Goal: Register for event/course

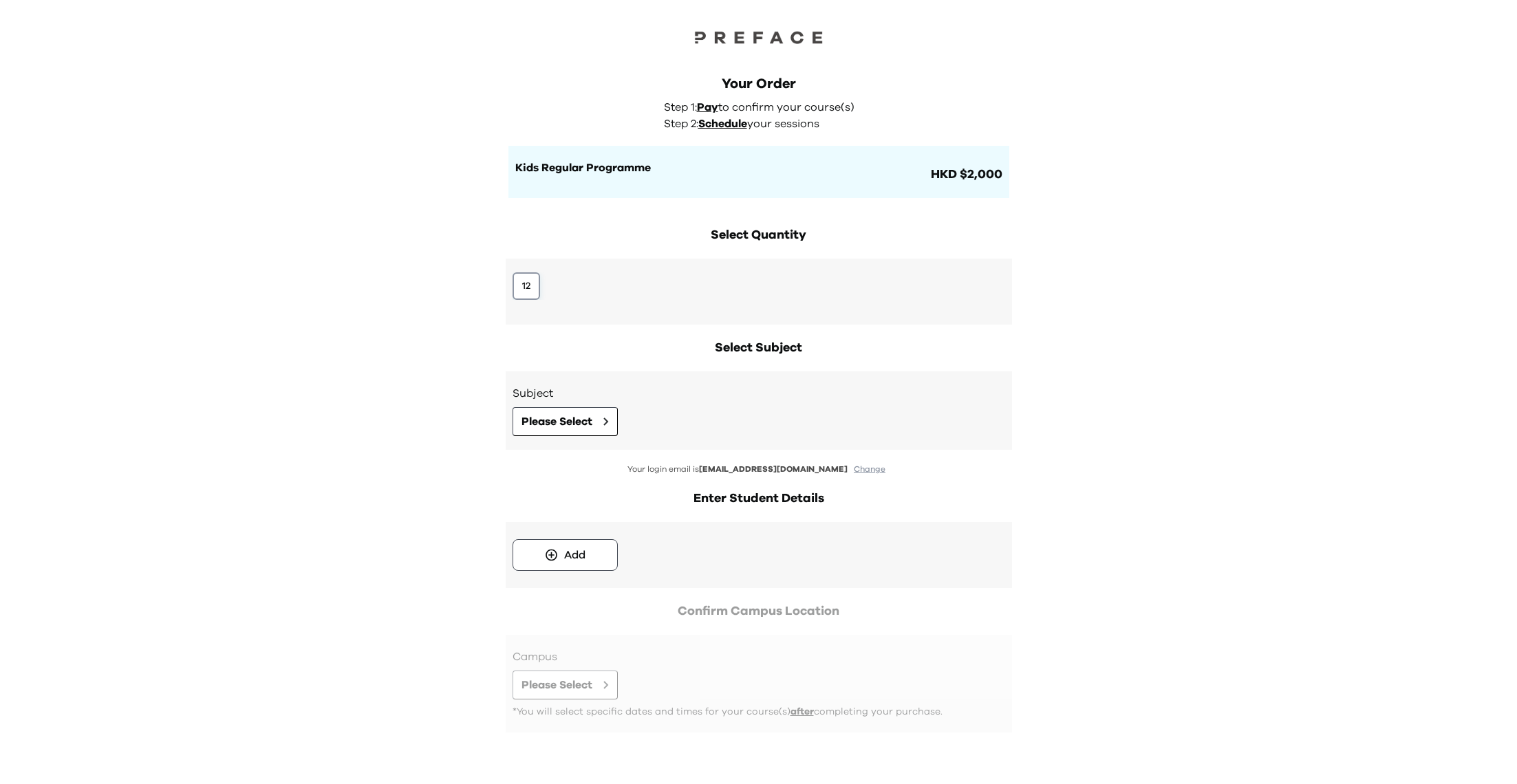
click at [529, 285] on button "12" at bounding box center [526, 286] width 28 height 28
click at [591, 419] on span "Please Select" at bounding box center [556, 421] width 71 height 16
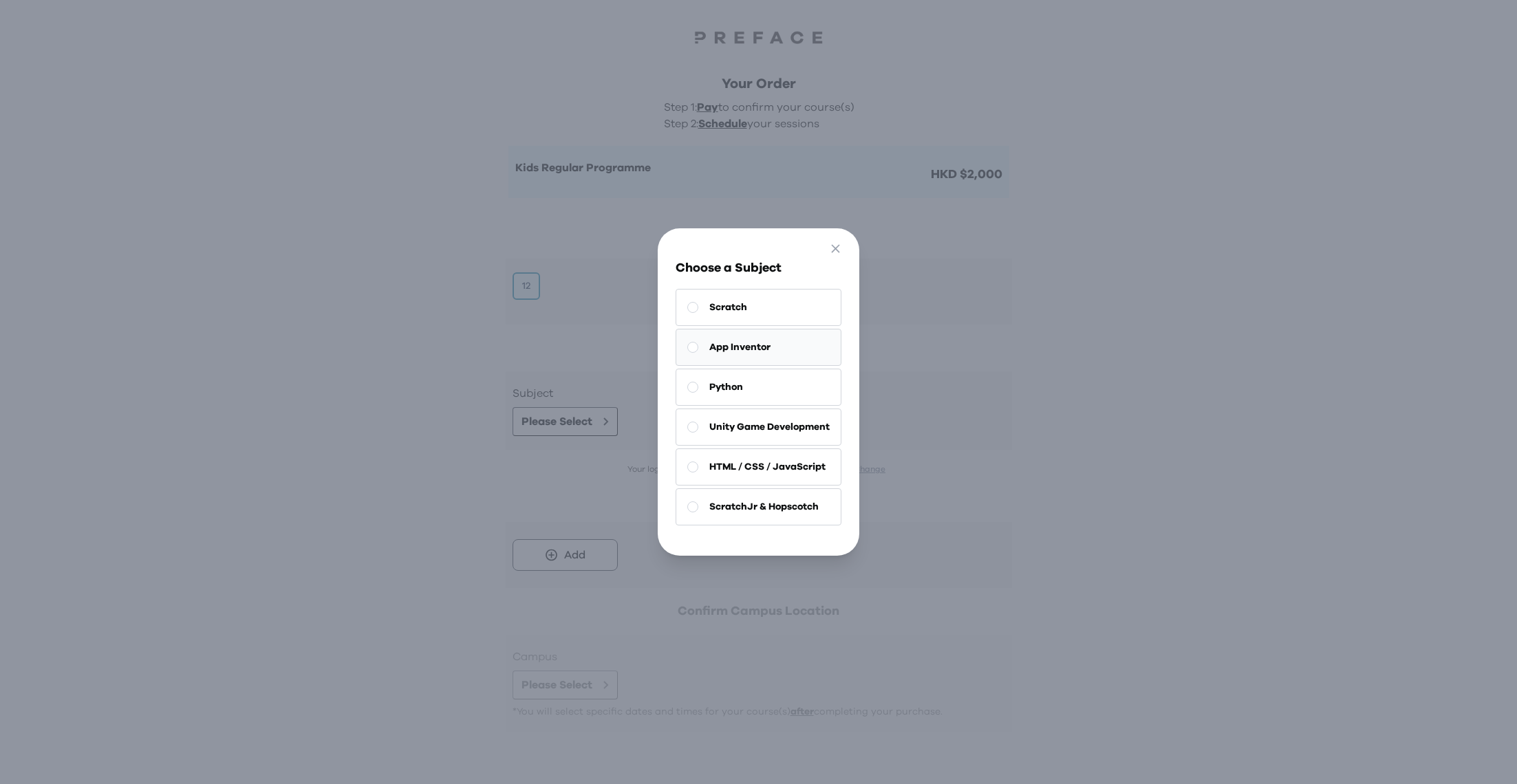
click at [736, 359] on button "App Inventor" at bounding box center [758, 346] width 166 height 37
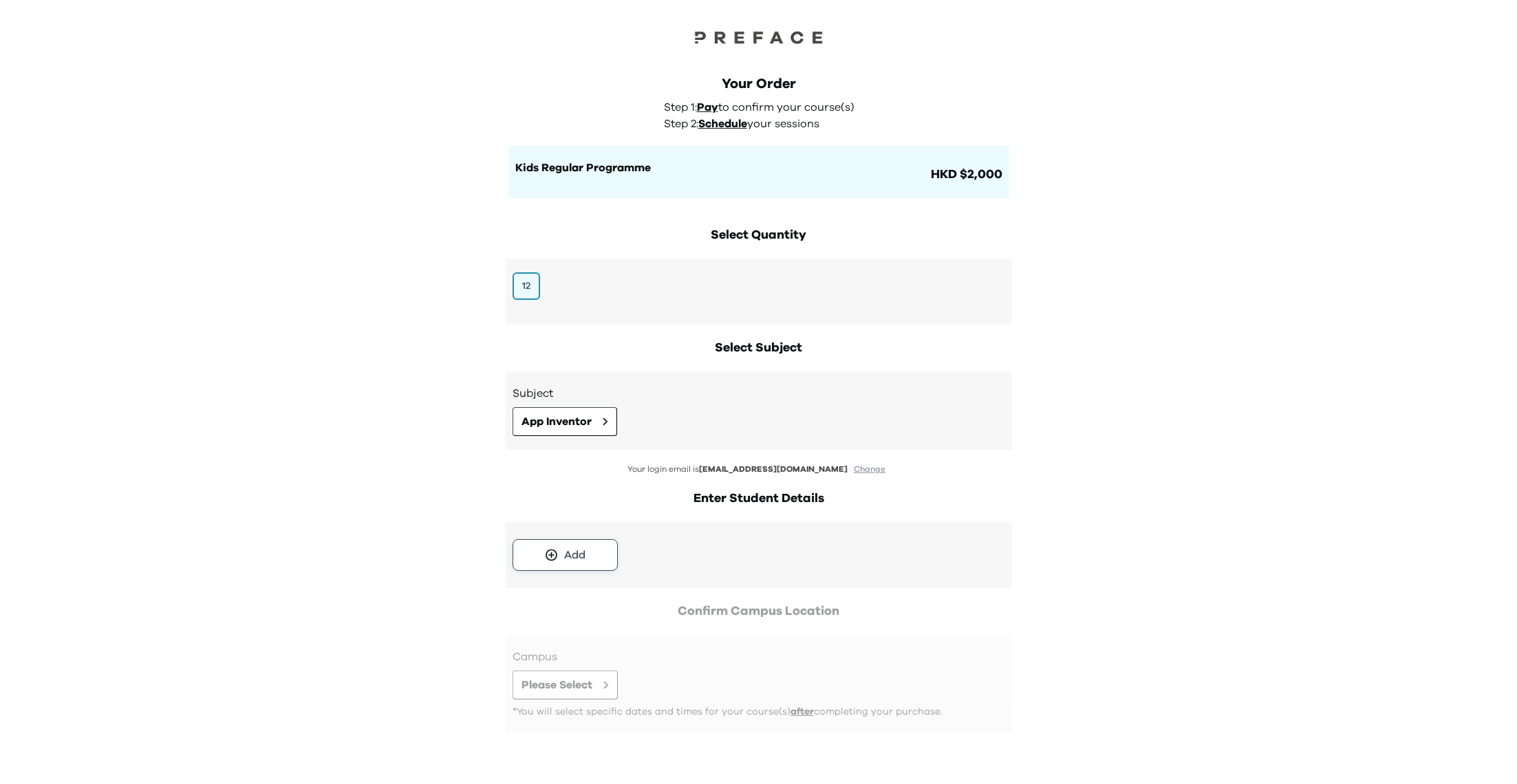
click at [578, 561] on div "Add" at bounding box center [574, 554] width 21 height 16
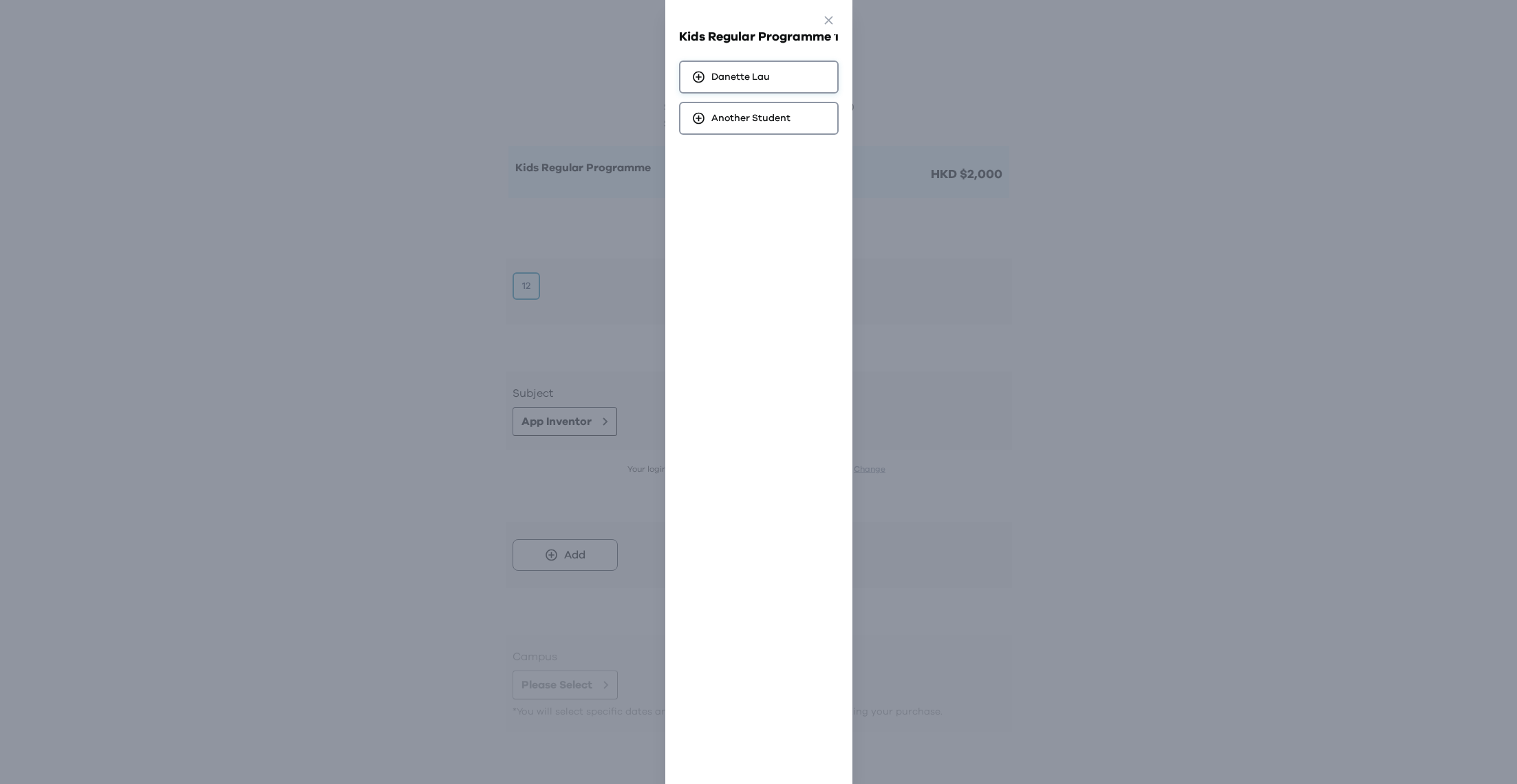
click at [748, 70] on span "Danette Lau" at bounding box center [740, 77] width 58 height 14
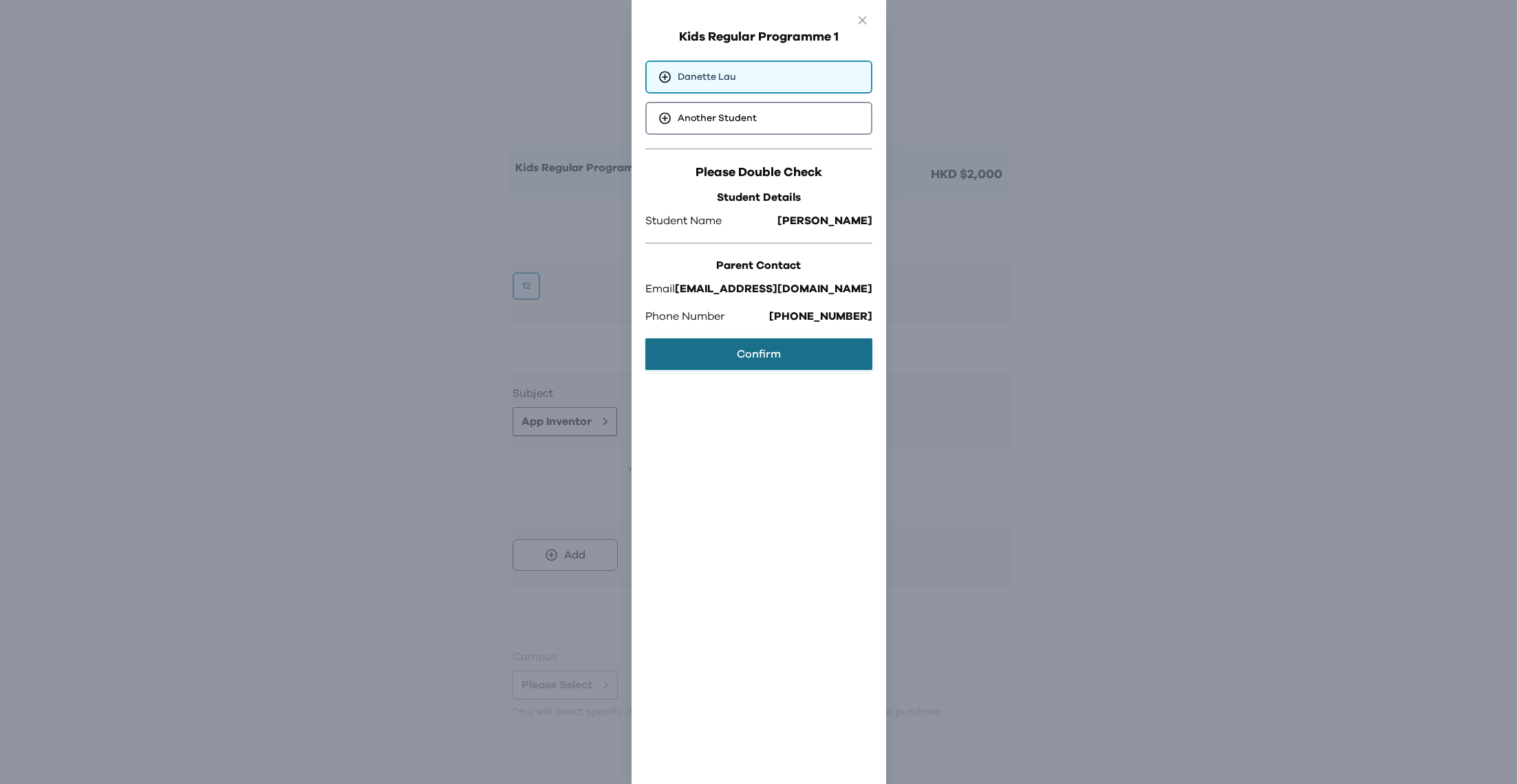
click at [752, 349] on button "Confirm" at bounding box center [758, 354] width 227 height 32
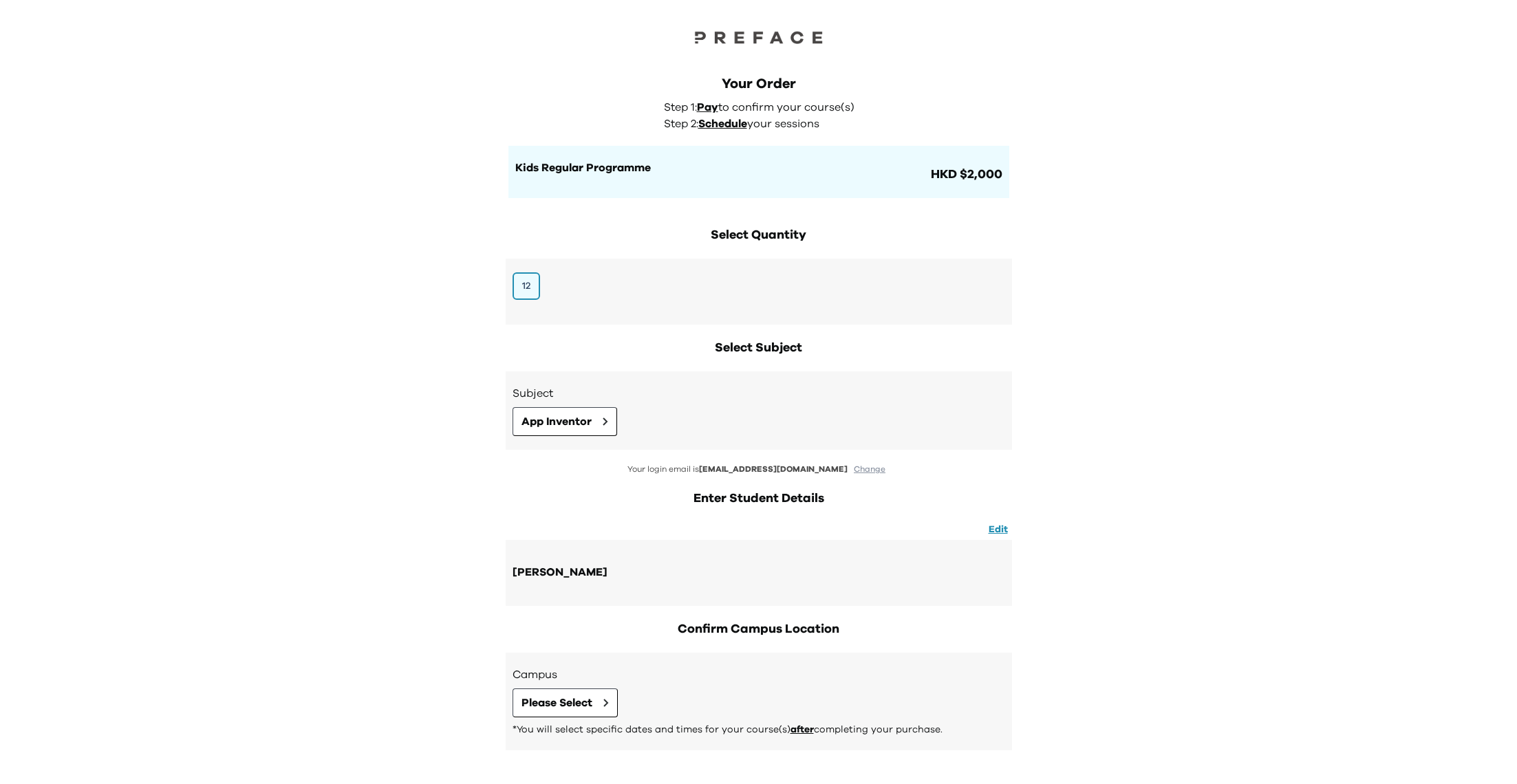
scroll to position [58, 0]
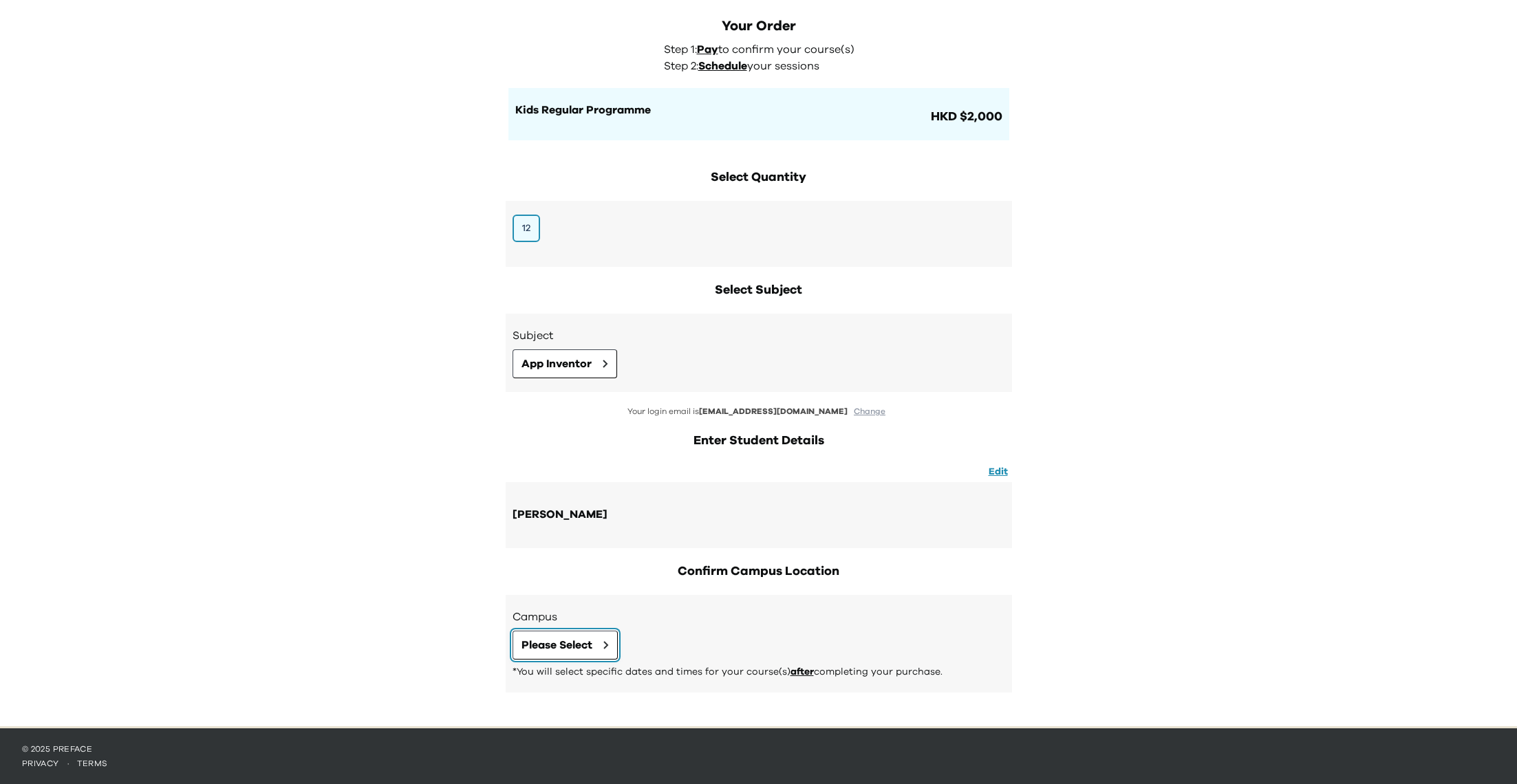
click at [559, 646] on span "Please Select" at bounding box center [556, 645] width 71 height 16
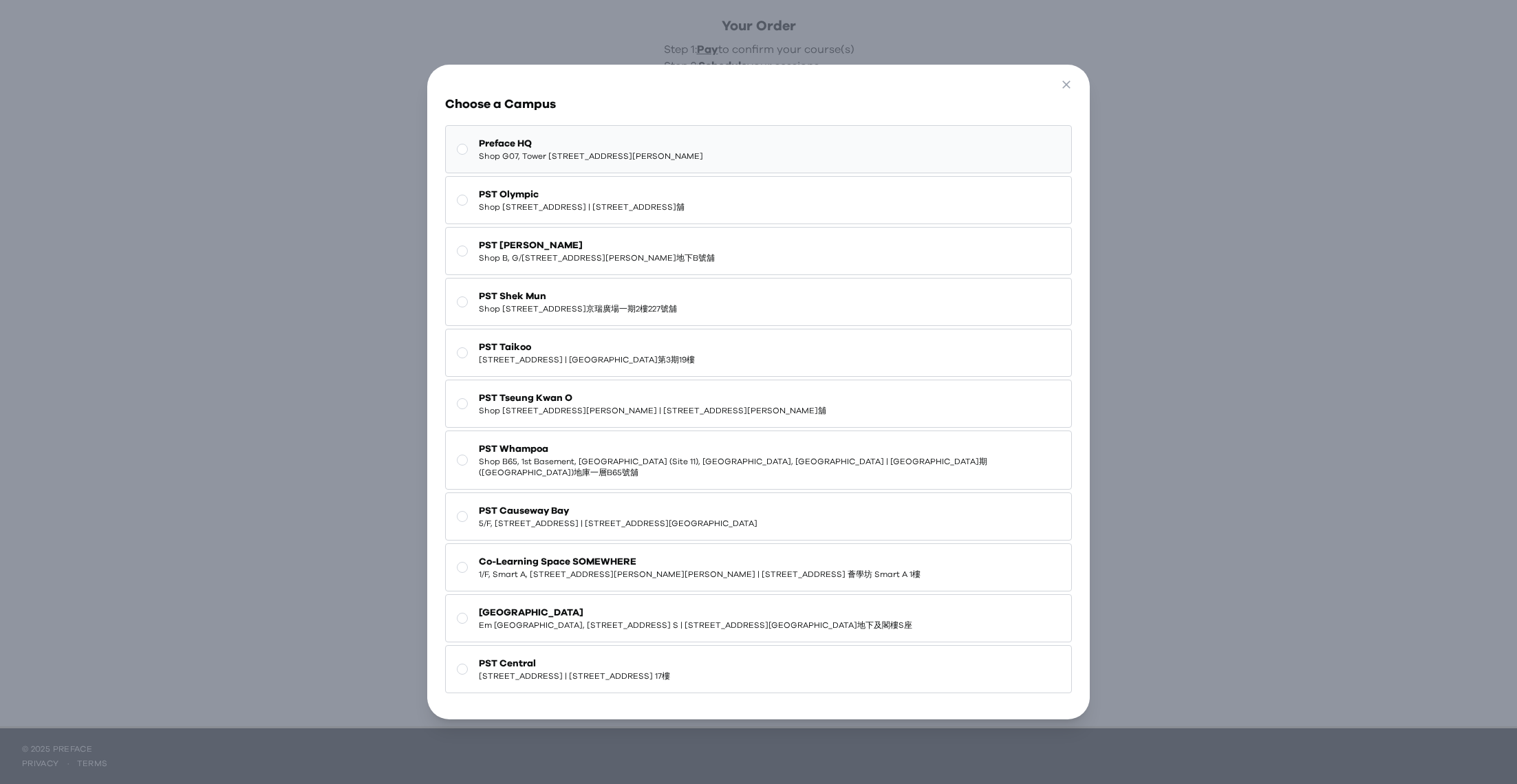
click at [562, 150] on span "Preface HQ" at bounding box center [591, 144] width 224 height 14
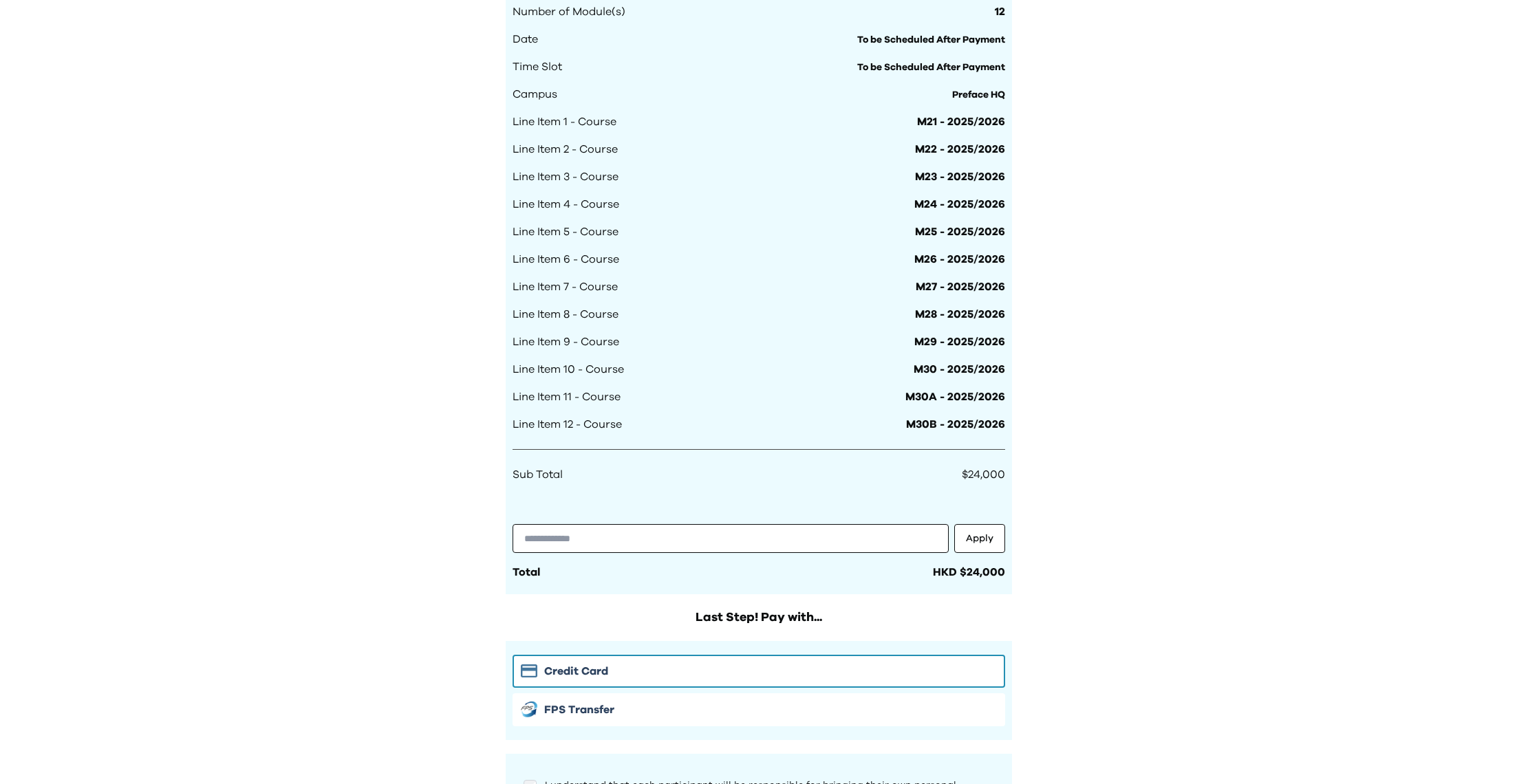
scroll to position [1046, 0]
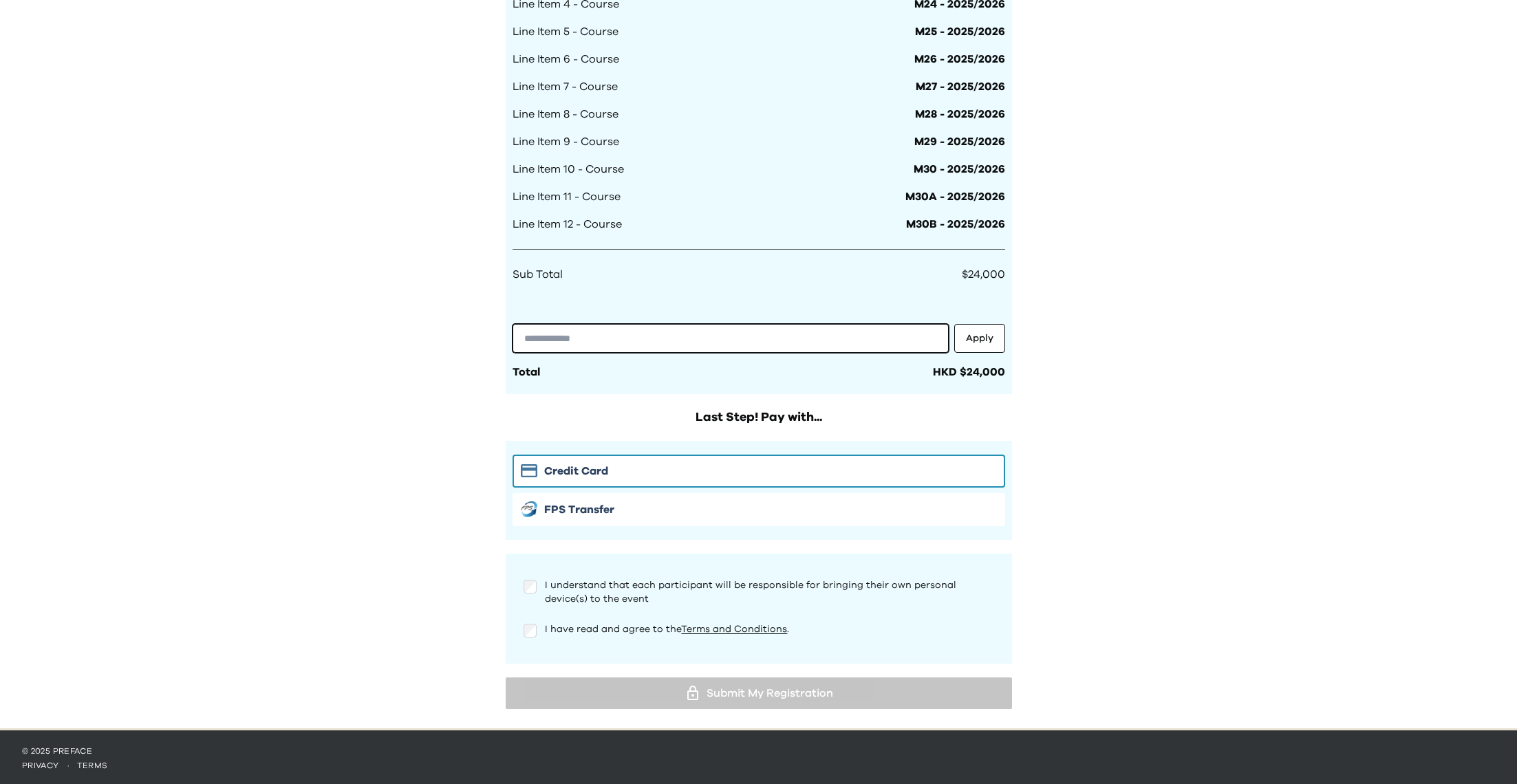
click at [627, 341] on input "text" at bounding box center [730, 339] width 436 height 29
click at [562, 346] on input "text" at bounding box center [730, 339] width 436 height 29
paste input "**********"
type input "**********"
click at [984, 339] on button "Apply" at bounding box center [979, 339] width 51 height 29
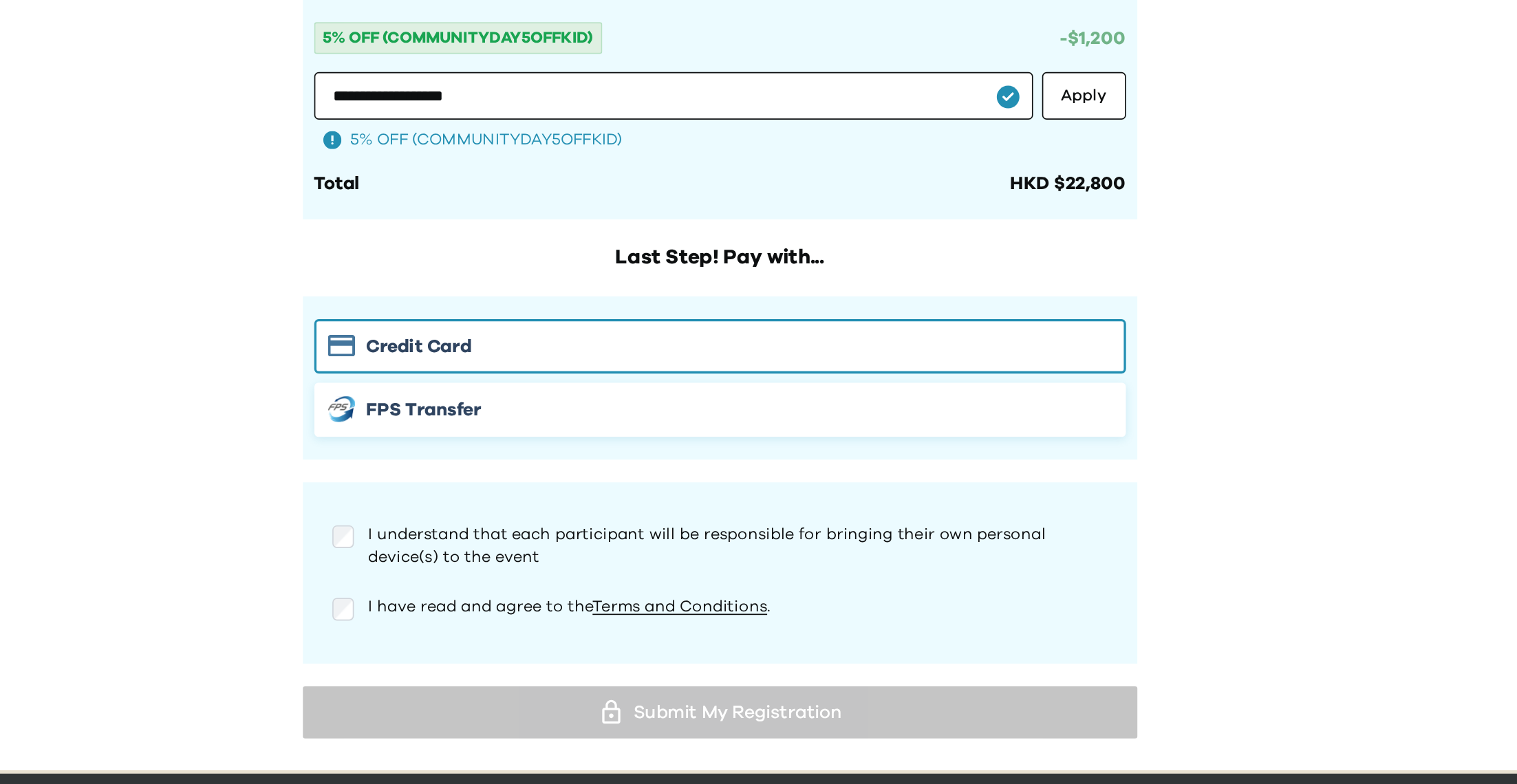
click at [587, 527] on span "FPS Transfer" at bounding box center [580, 528] width 71 height 16
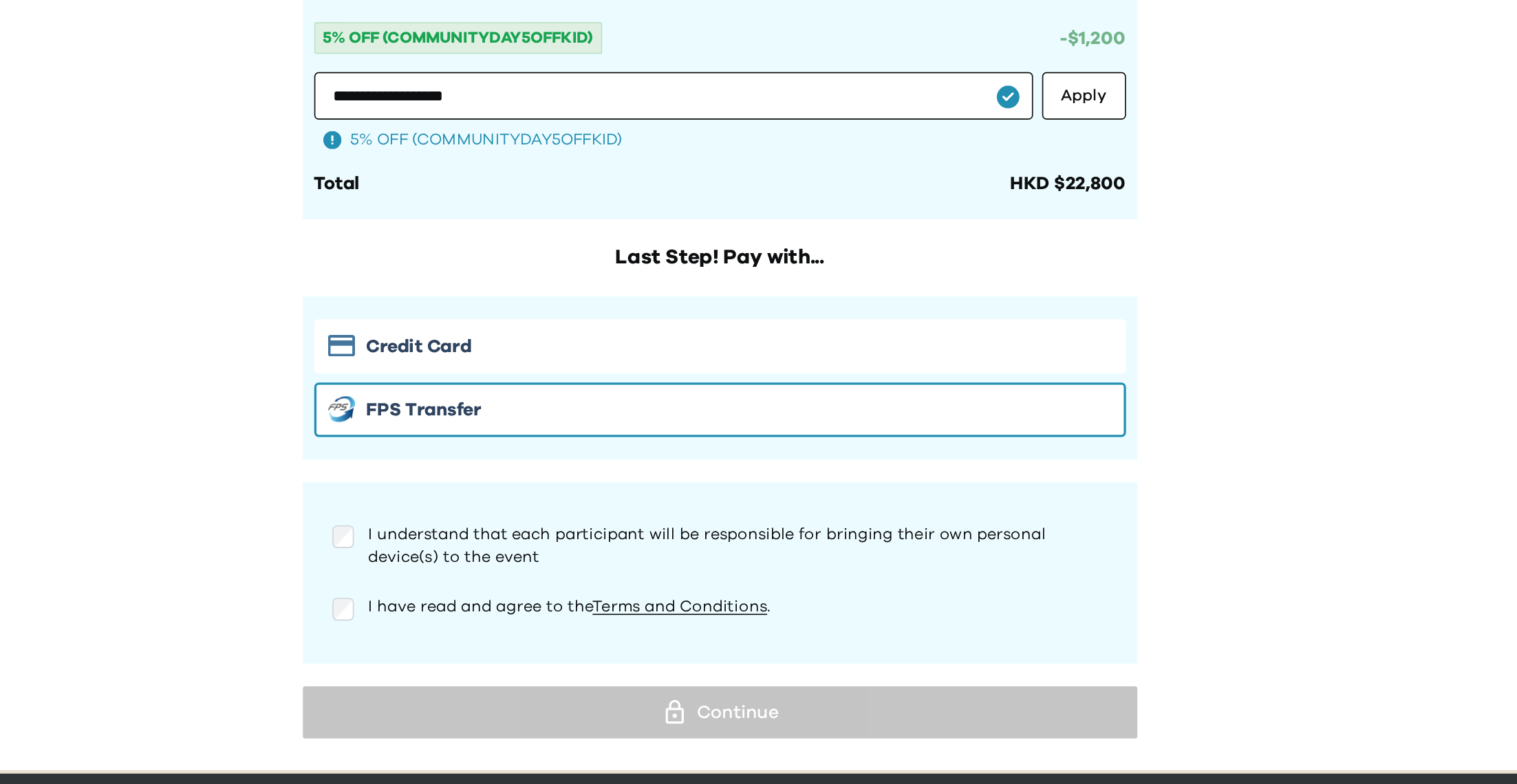
click at [548, 587] on div "I understand that each participant will be responsible for bringing their own p…" at bounding box center [758, 608] width 493 height 44
click at [527, 654] on div at bounding box center [531, 649] width 14 height 16
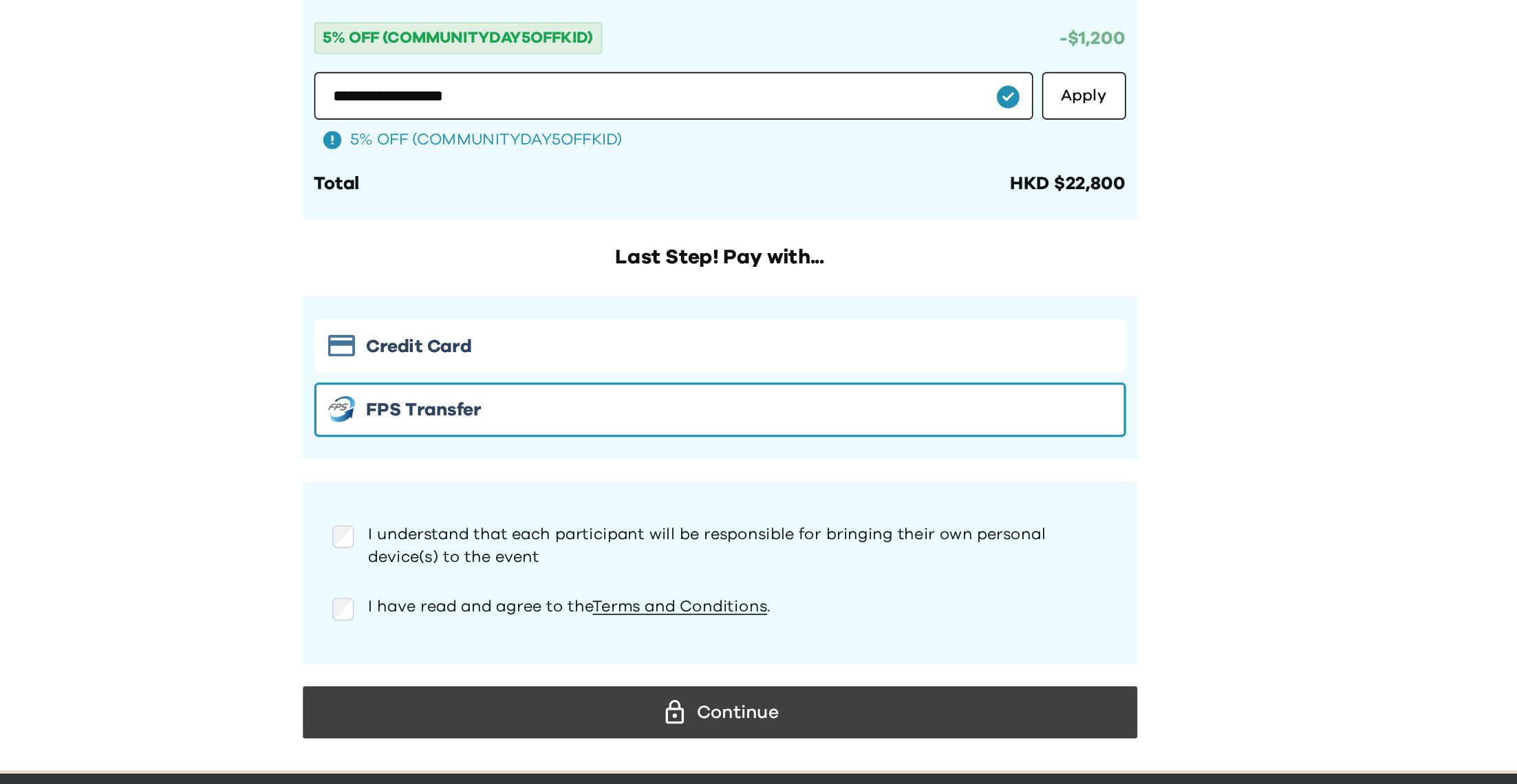
scroll to position [1064, 0]
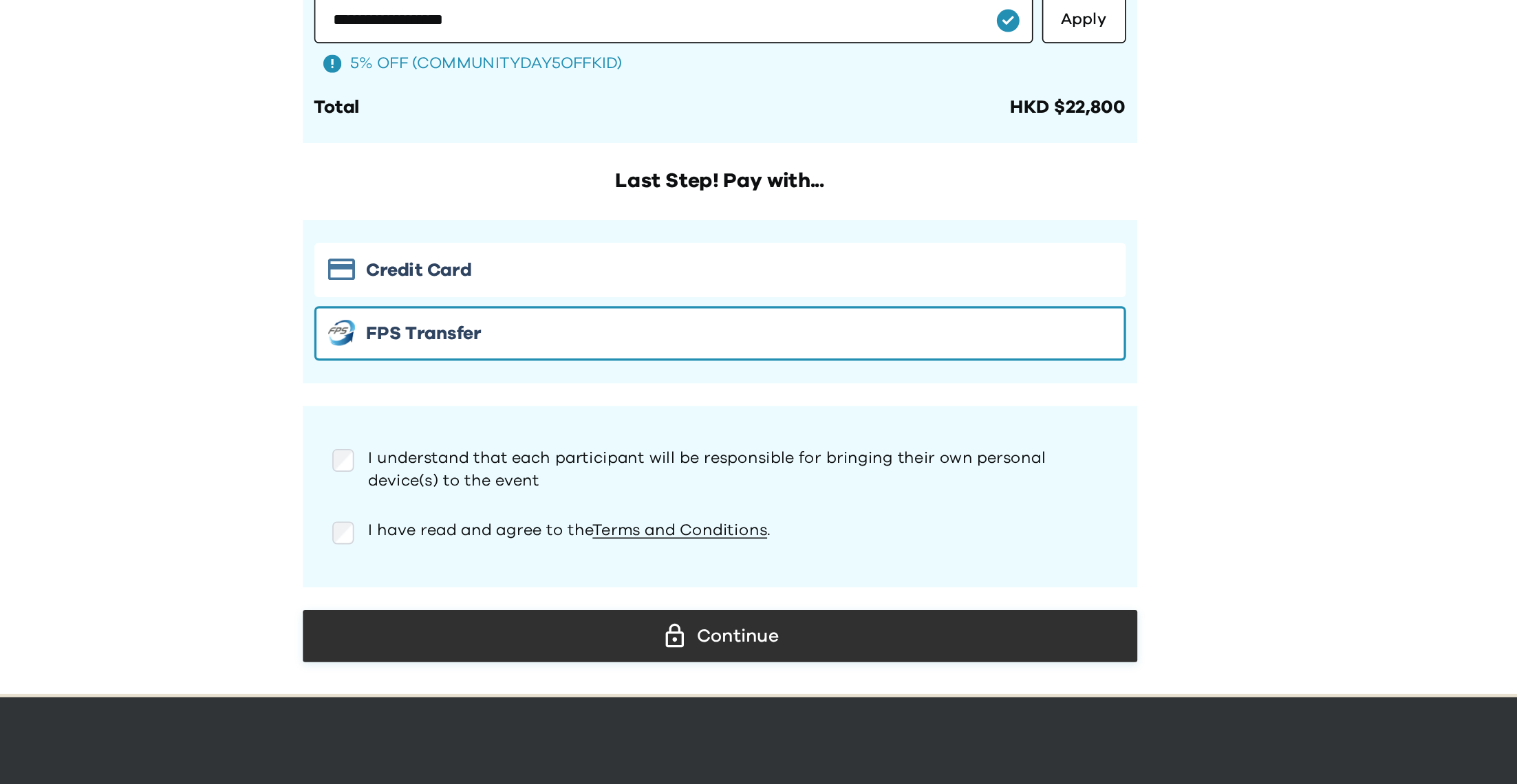
click at [571, 683] on div "Continue" at bounding box center [758, 694] width 484 height 21
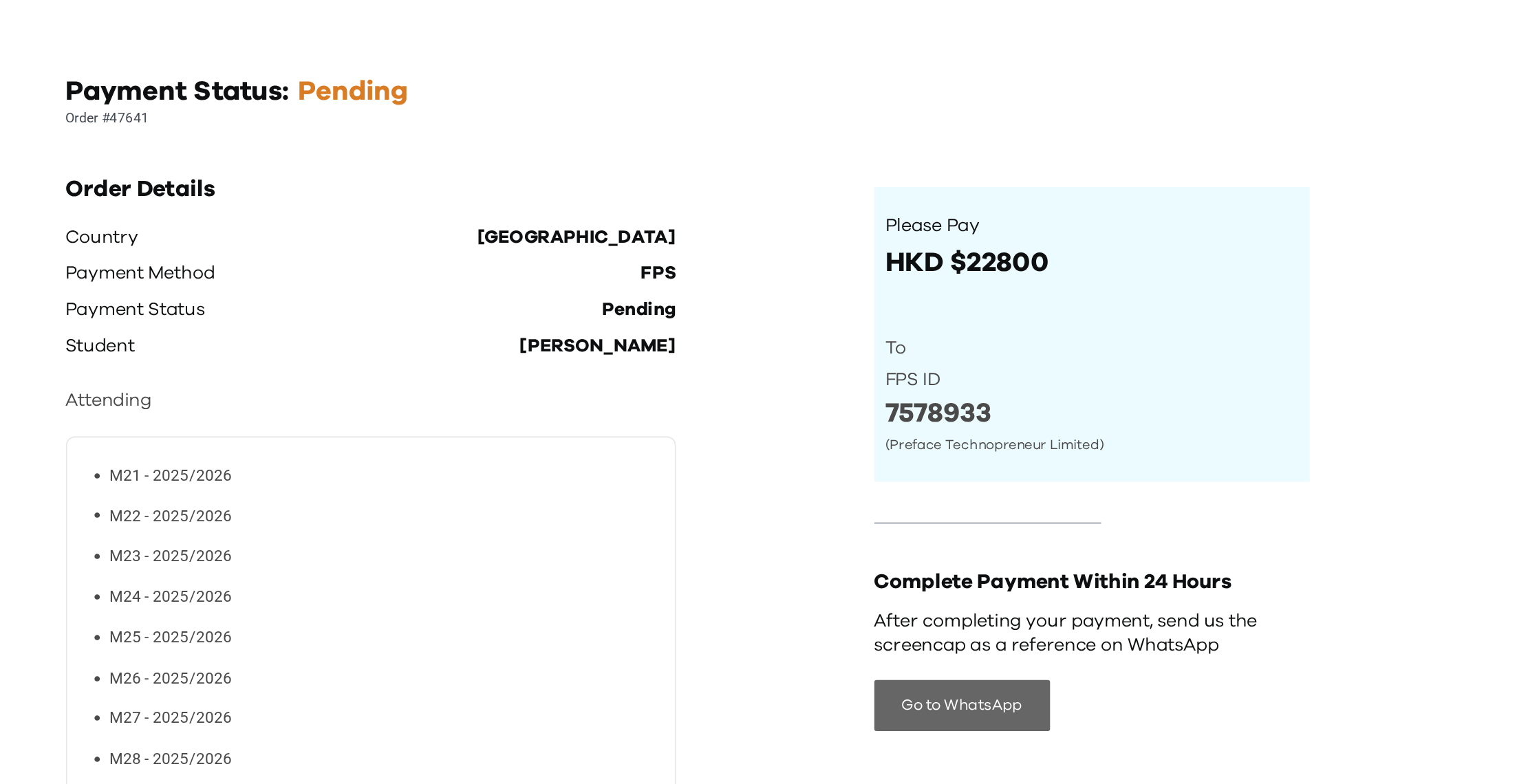
click at [918, 465] on button "Go to WhatsApp" at bounding box center [906, 477] width 107 height 31
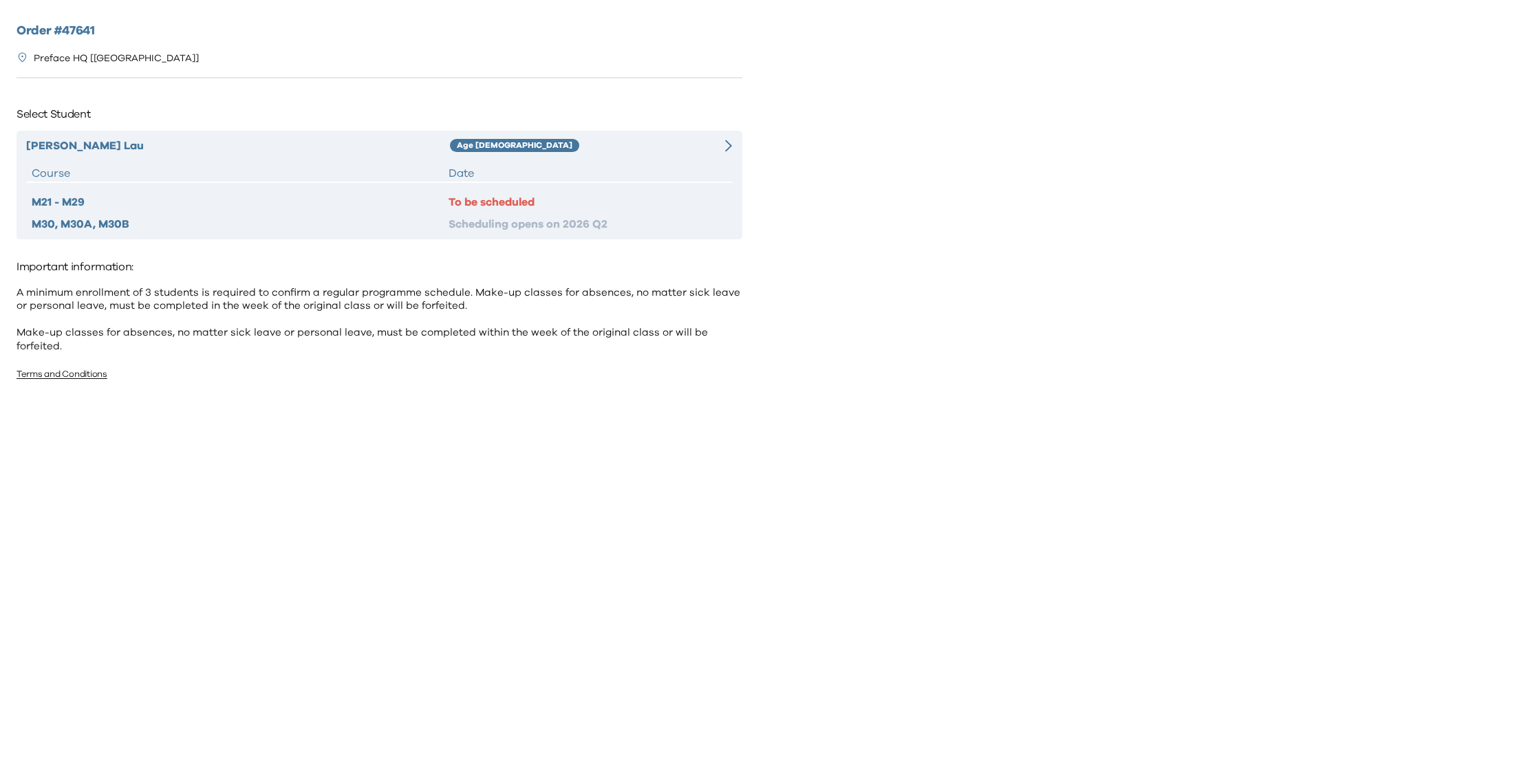
click at [486, 196] on div "To be scheduled" at bounding box center [587, 202] width 278 height 16
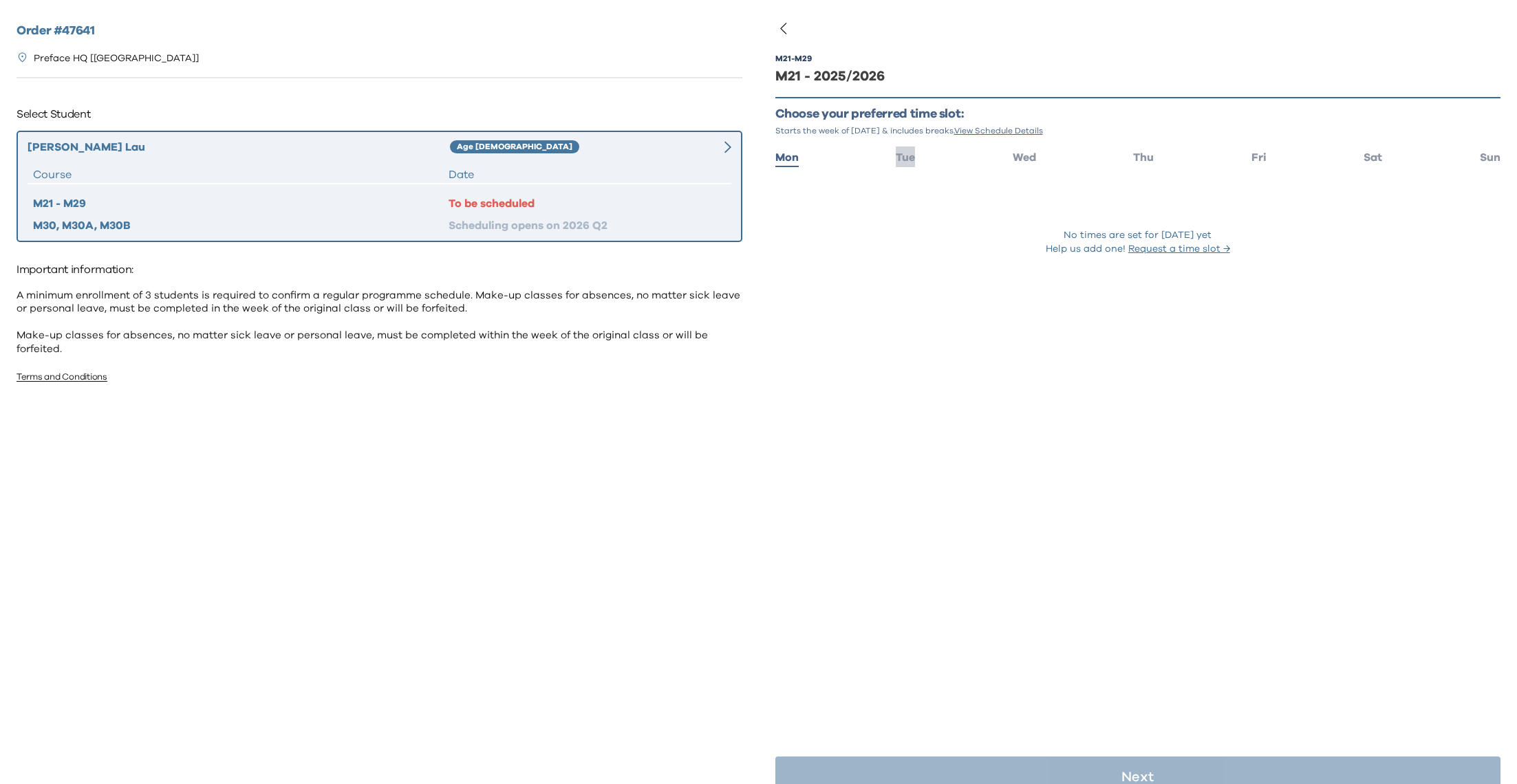
click at [910, 155] on span "Tue" at bounding box center [905, 157] width 19 height 11
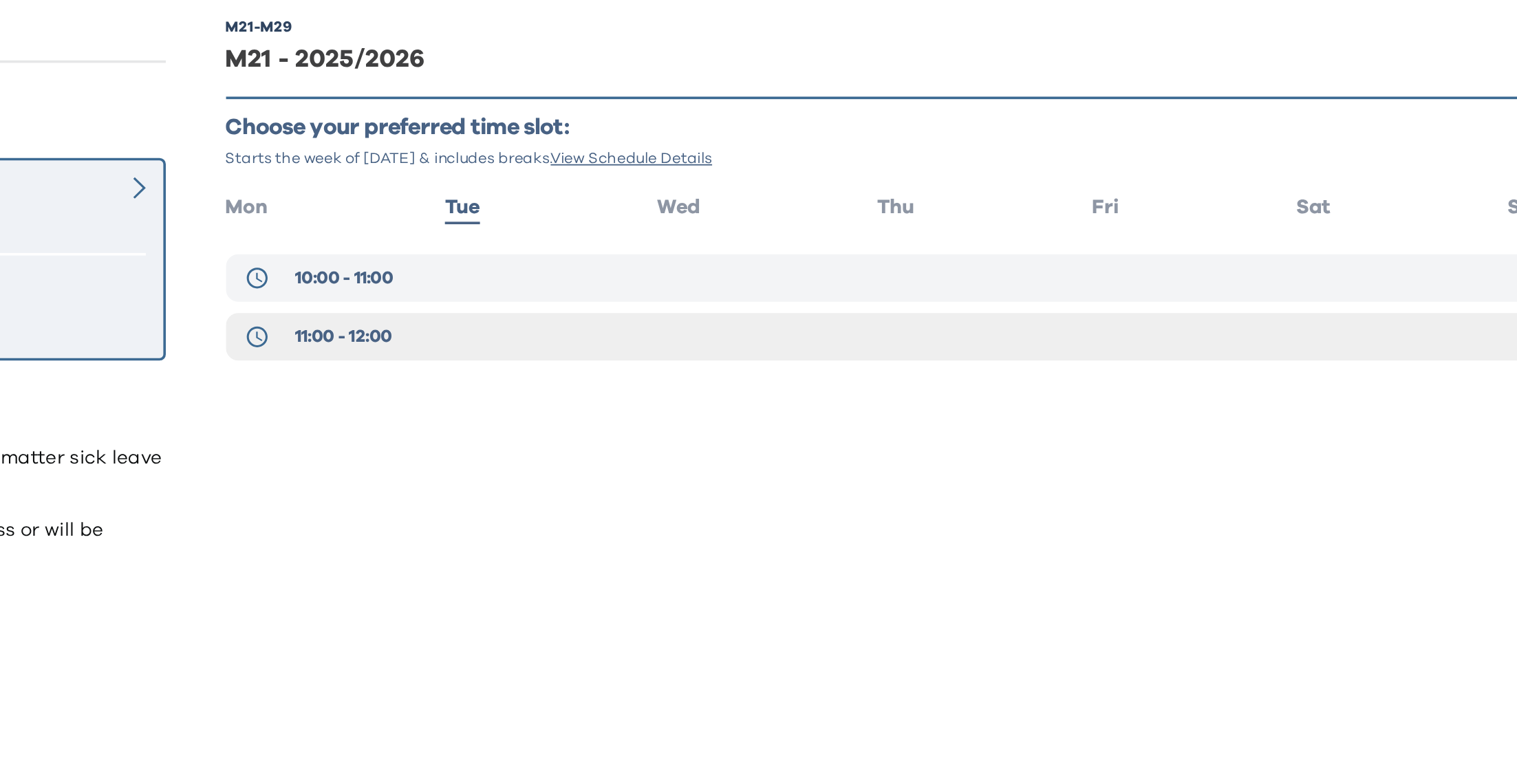
click at [857, 194] on span "10:00 - 11:00" at bounding box center [839, 197] width 53 height 14
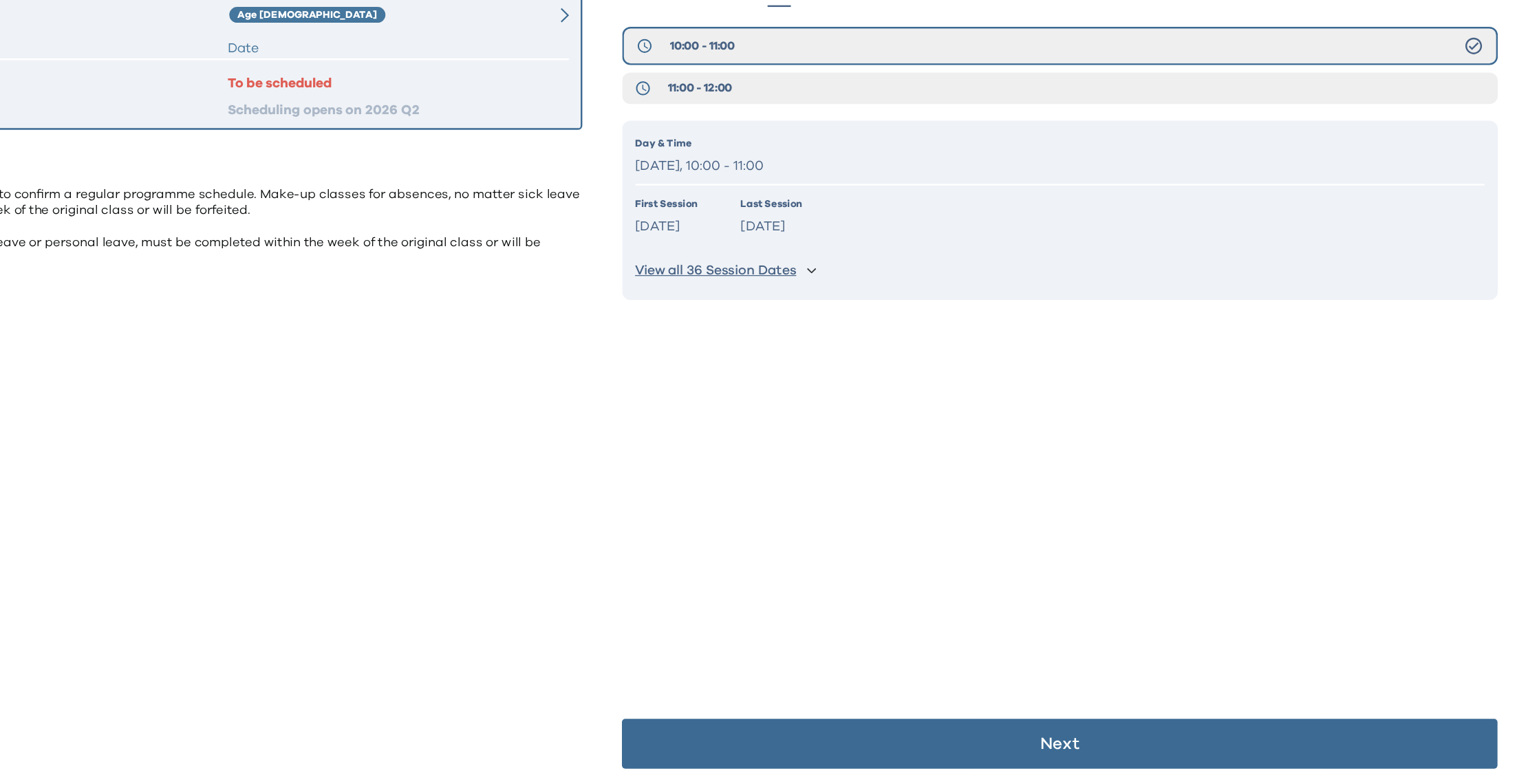
click at [1089, 744] on button "Next" at bounding box center [1138, 750] width 726 height 41
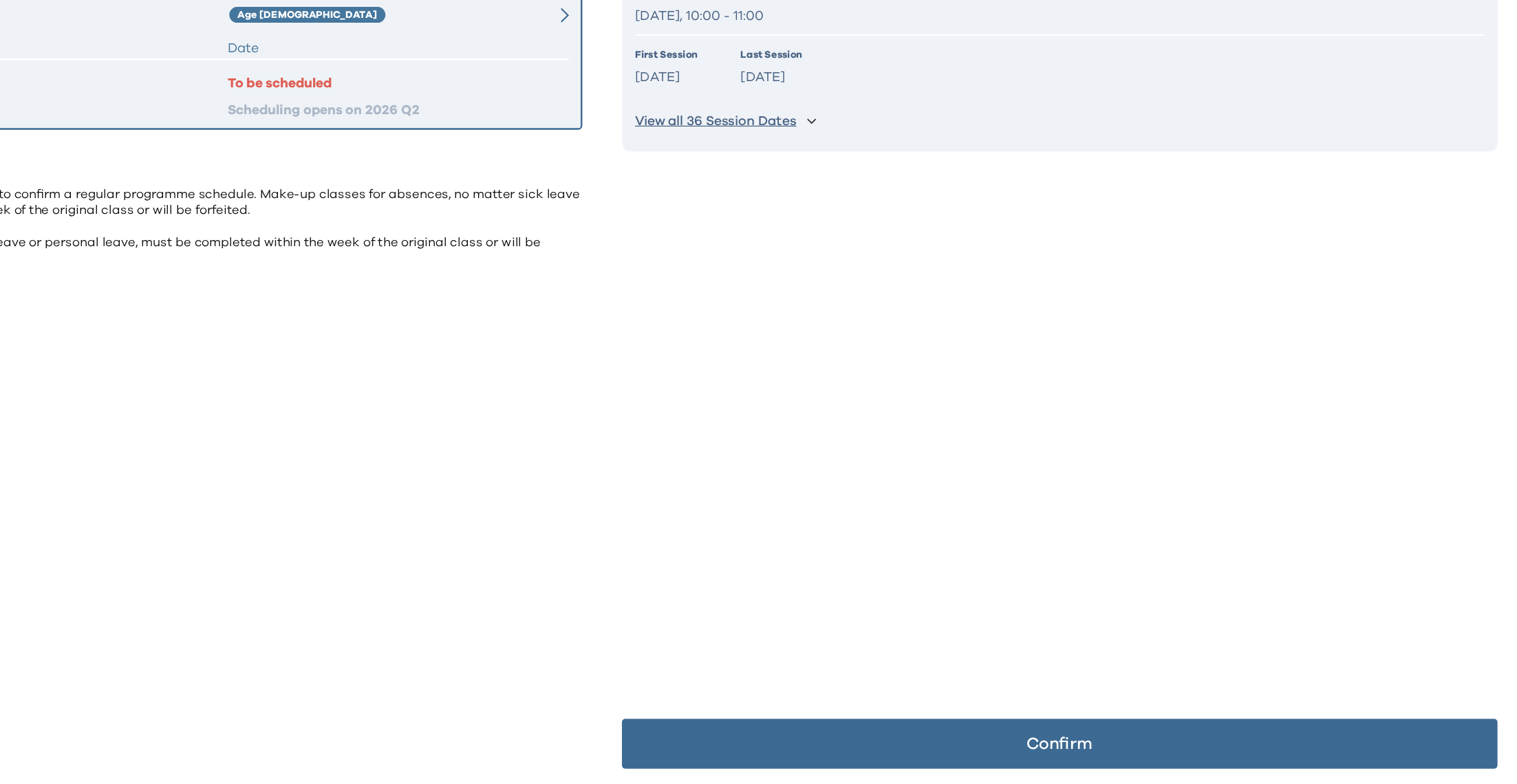
click at [1132, 744] on p "Confirm" at bounding box center [1137, 750] width 54 height 14
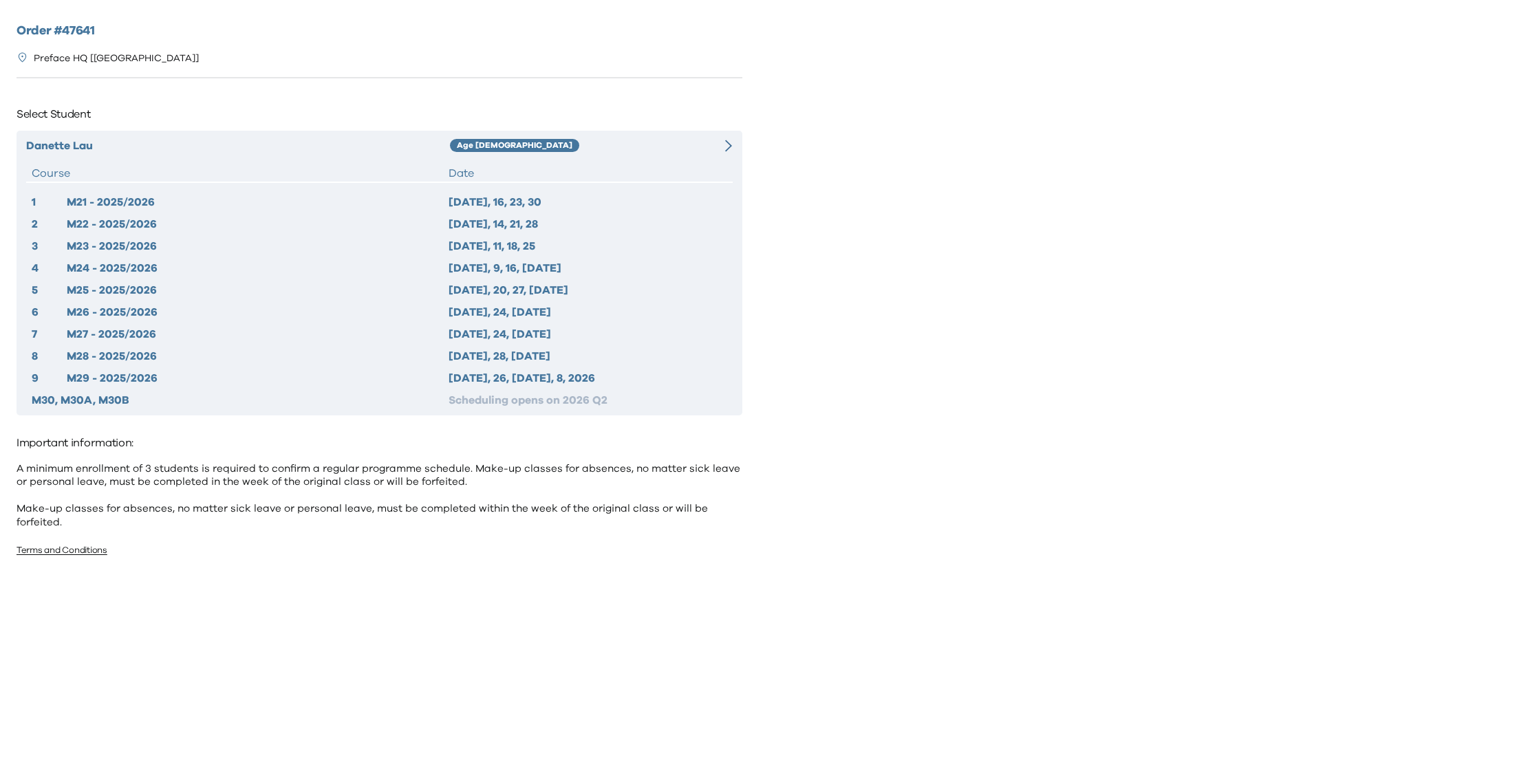
click at [576, 177] on div "Date" at bounding box center [587, 173] width 278 height 16
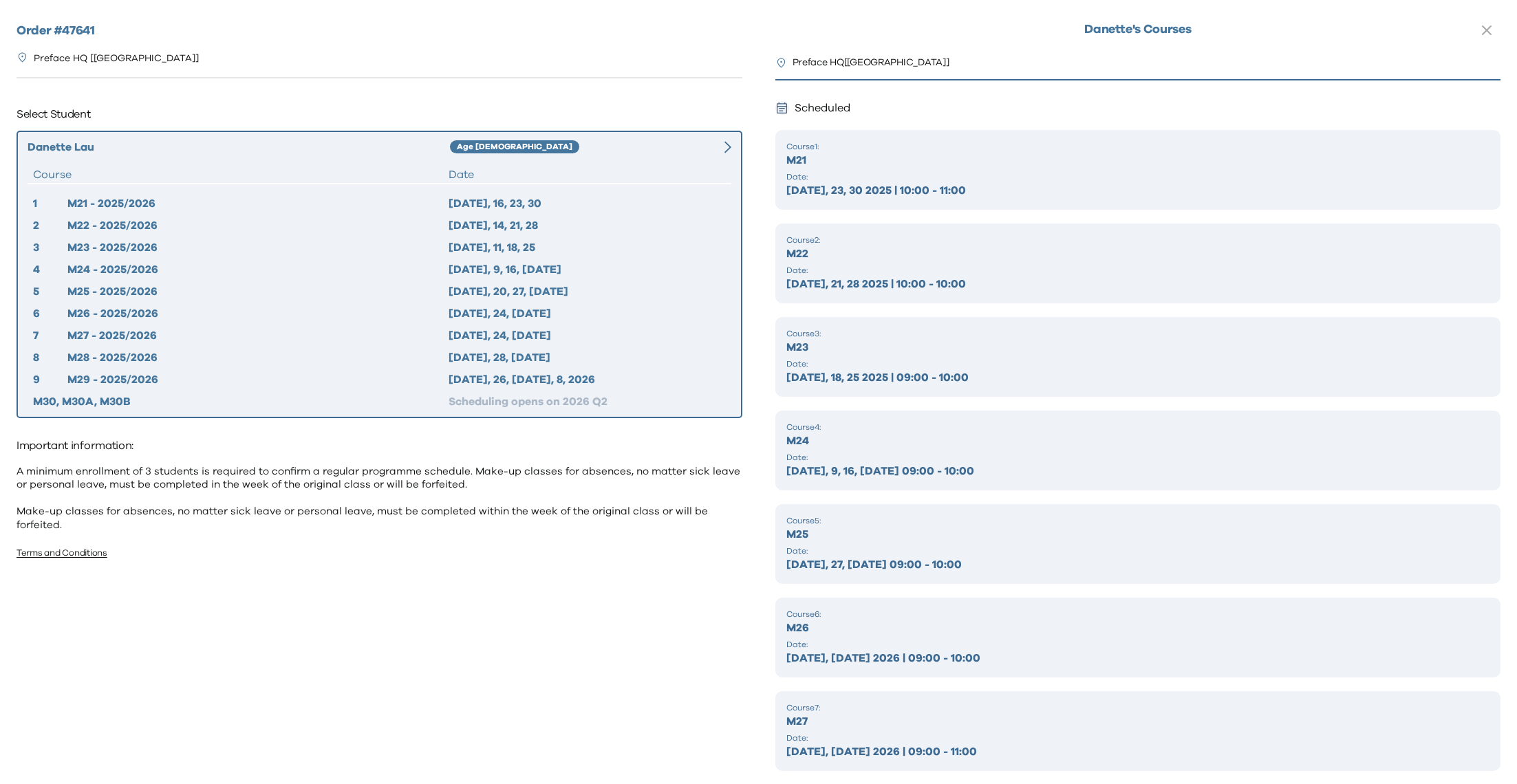
click at [491, 641] on div "Order # 47641 Preface HQ [[GEOGRAPHIC_DATA]] Select Student [PERSON_NAME] Age […" at bounding box center [379, 385] width 758 height 771
click at [591, 527] on p "A minimum enrollment of 3 students is required to confirm a regular programme s…" at bounding box center [379, 499] width 726 height 67
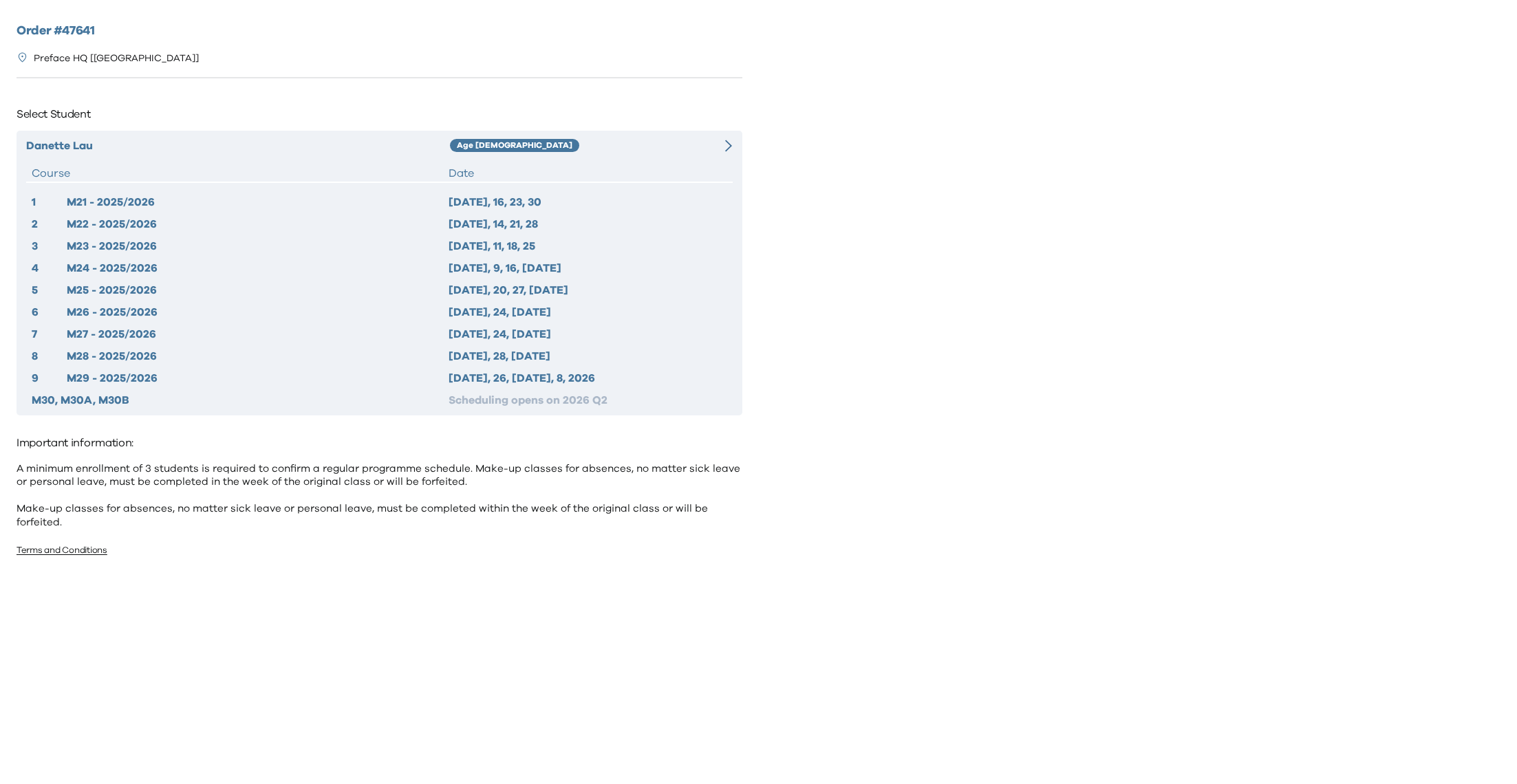
click at [562, 272] on div "[DATE], 9, 16, [DATE]" at bounding box center [587, 267] width 278 height 16
